Goal: Download file/media

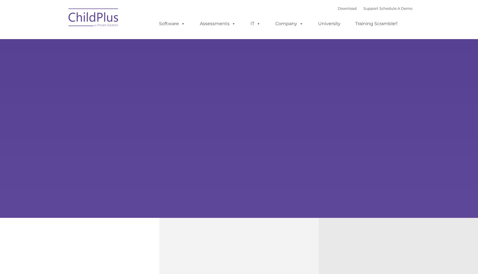
type input ""
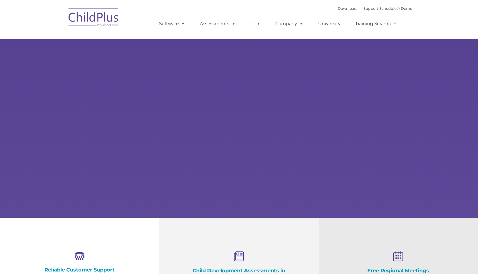
select select "MEDIUM"
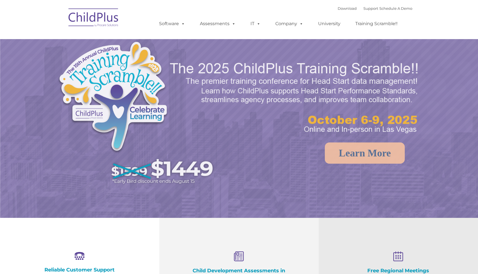
select select "MEDIUM"
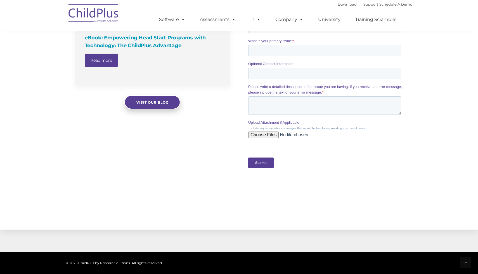
scroll to position [542, 0]
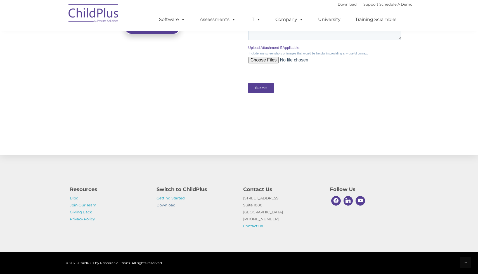
click at [169, 206] on link "Download" at bounding box center [166, 205] width 19 height 4
